Goal: Task Accomplishment & Management: Manage account settings

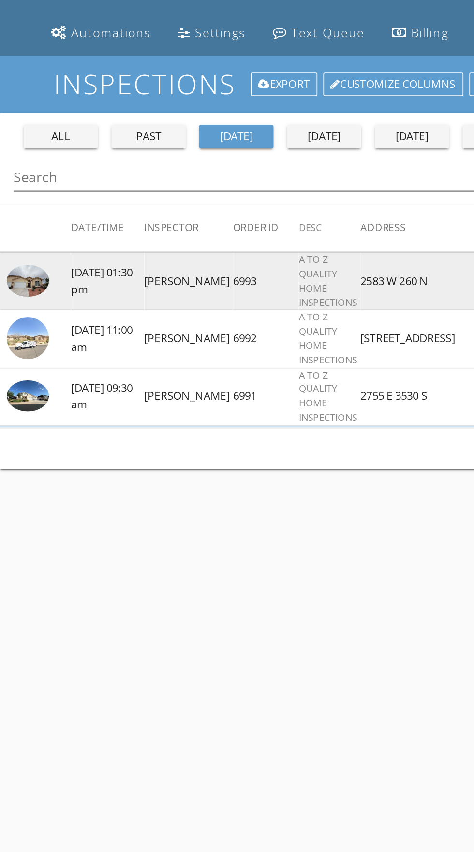
click at [15, 246] on img at bounding box center [16, 244] width 24 height 18
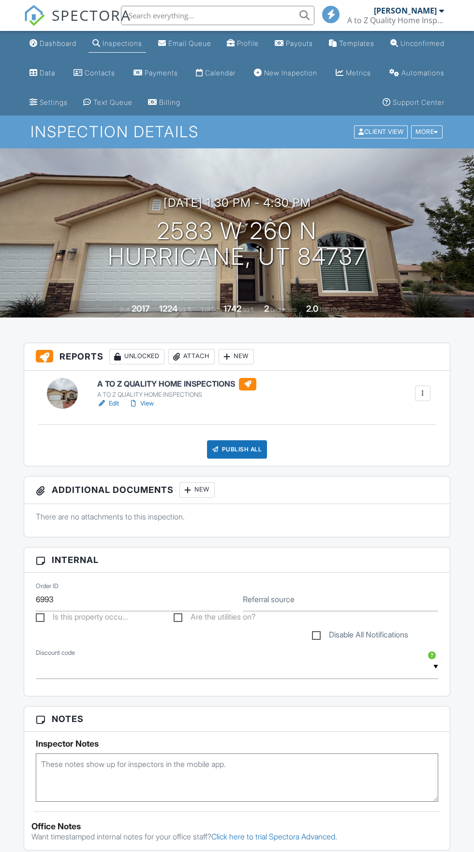
click at [242, 449] on div "Publish All" at bounding box center [237, 449] width 60 height 18
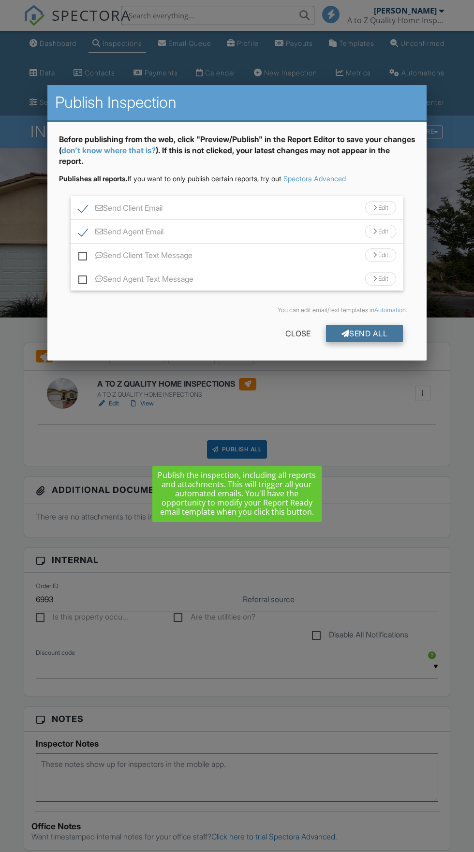
click at [371, 331] on div "Send All" at bounding box center [364, 333] width 77 height 17
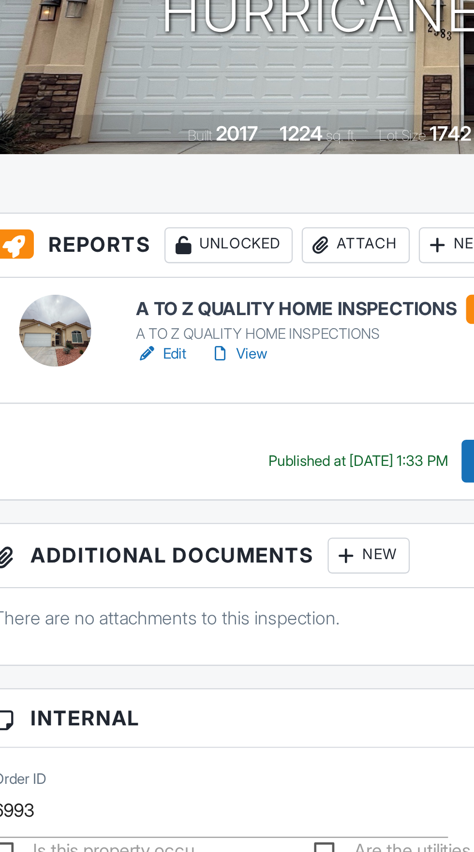
click at [143, 404] on link "View" at bounding box center [141, 404] width 25 height 10
